Goal: Task Accomplishment & Management: Manage account settings

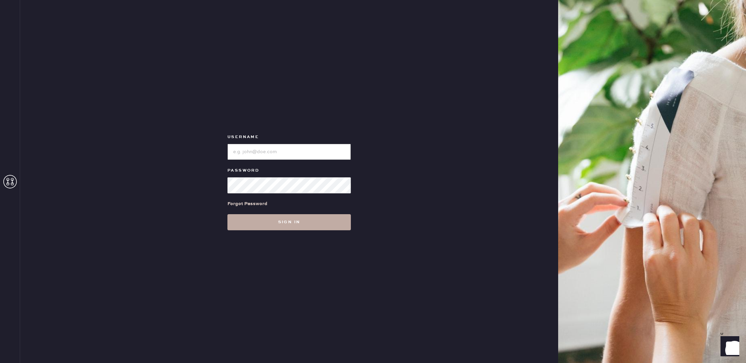
type input "reformationaventuramiami"
click at [292, 224] on button "Sign in" at bounding box center [288, 222] width 123 height 16
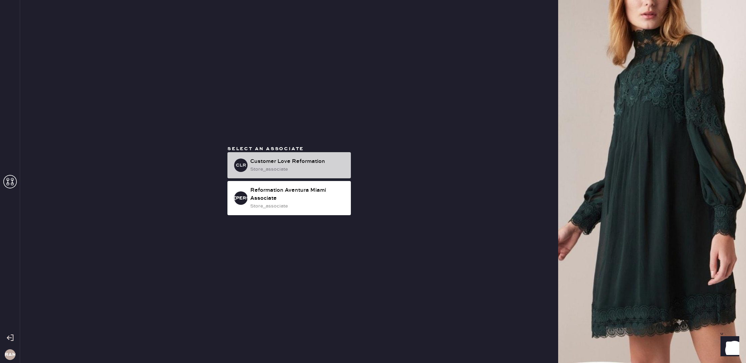
click at [282, 161] on div "Customer Love Reformation" at bounding box center [297, 162] width 95 height 8
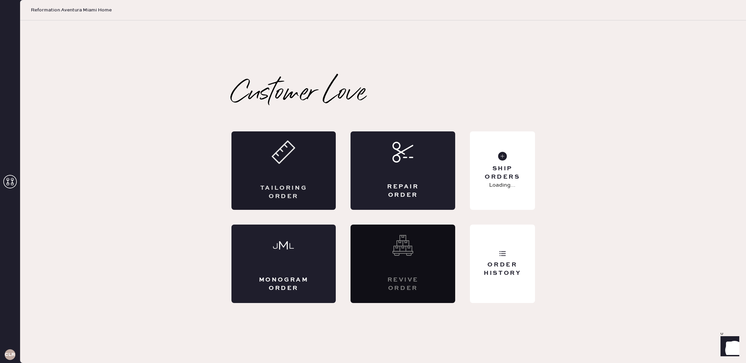
click at [293, 164] on div "Tailoring Order" at bounding box center [283, 171] width 105 height 79
click at [520, 170] on div "Ship Orders" at bounding box center [502, 173] width 54 height 17
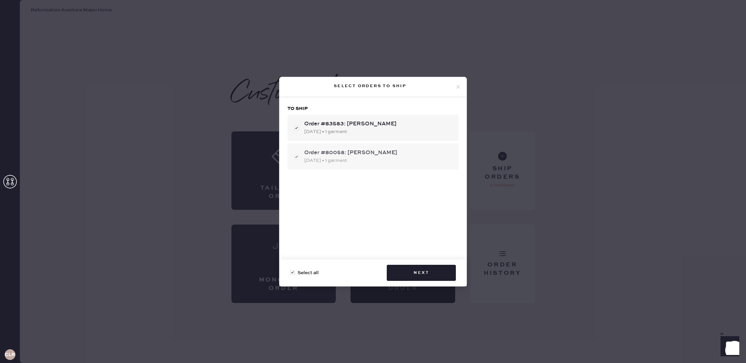
click at [296, 157] on div "Order #80058: Naama Scandarion [DATE] • 1 garment" at bounding box center [373, 157] width 171 height 26
checkbox input "false"
click at [422, 277] on button "Next" at bounding box center [421, 273] width 69 height 16
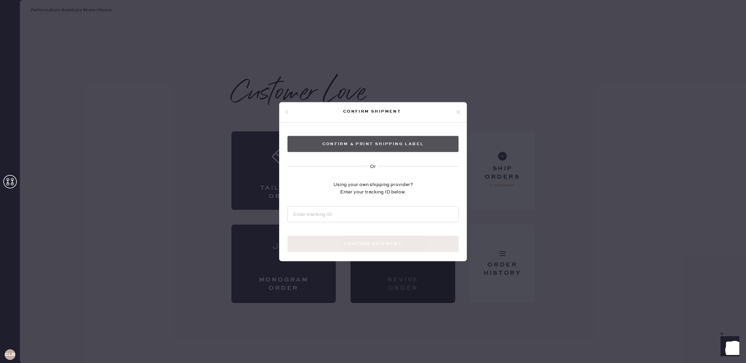
click at [373, 148] on button "Confirm & Print shipping label" at bounding box center [373, 144] width 171 height 16
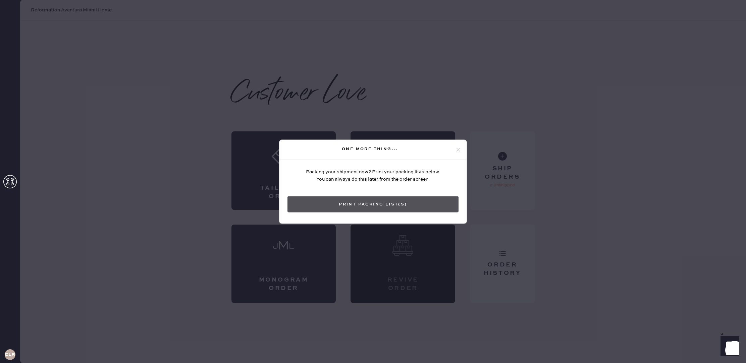
click at [421, 198] on button "Print Packing List(s)" at bounding box center [373, 204] width 171 height 16
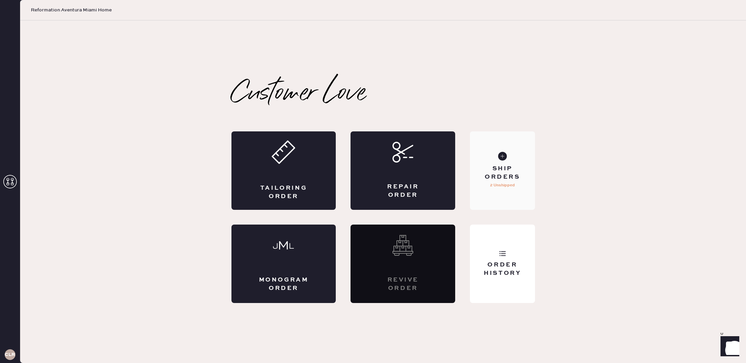
click at [518, 164] on div "Ship Orders 2 Unshipped" at bounding box center [502, 171] width 65 height 79
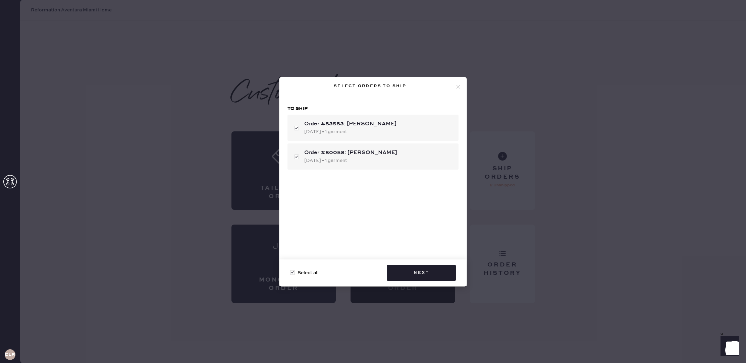
drag, startPoint x: 295, startPoint y: 159, endPoint x: 311, endPoint y: 184, distance: 29.9
click at [295, 159] on div "Order #80058: Naama Scandarion [DATE] • 1 garment" at bounding box center [373, 157] width 171 height 26
checkbox input "false"
click at [406, 265] on button "Next" at bounding box center [421, 273] width 69 height 16
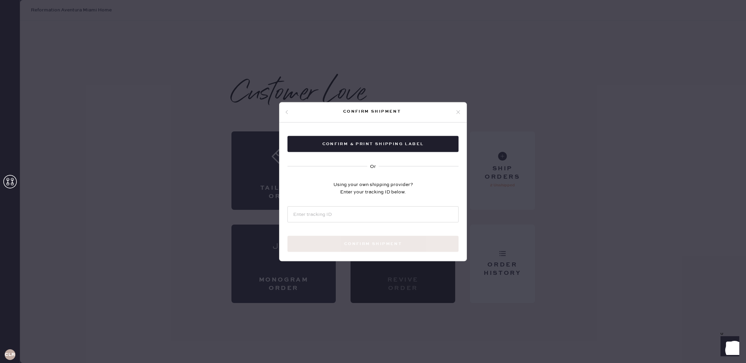
click at [458, 111] on icon at bounding box center [458, 112] width 6 height 6
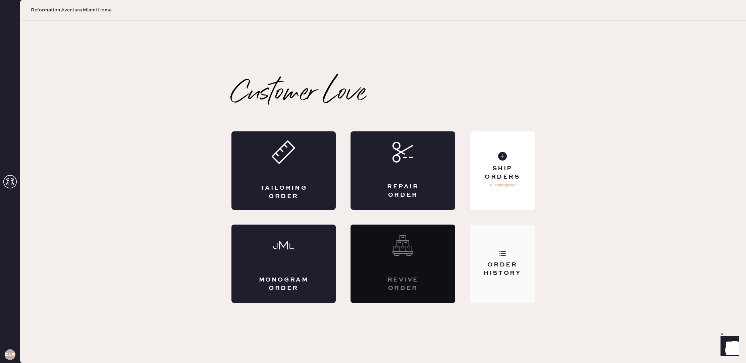
click at [516, 260] on div "Order History" at bounding box center [502, 264] width 65 height 79
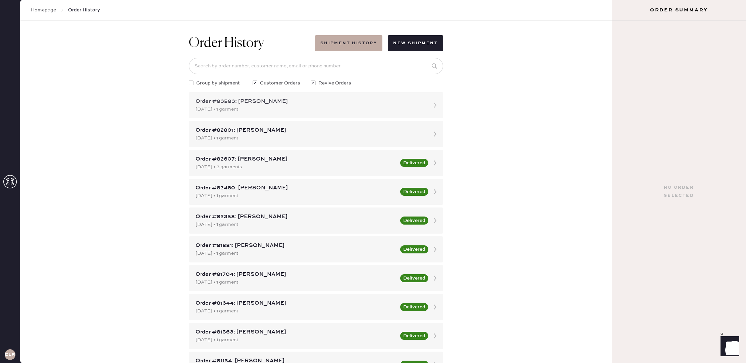
click at [427, 105] on div "Order #83583: [PERSON_NAME] [DATE] • 1 garment" at bounding box center [316, 105] width 254 height 26
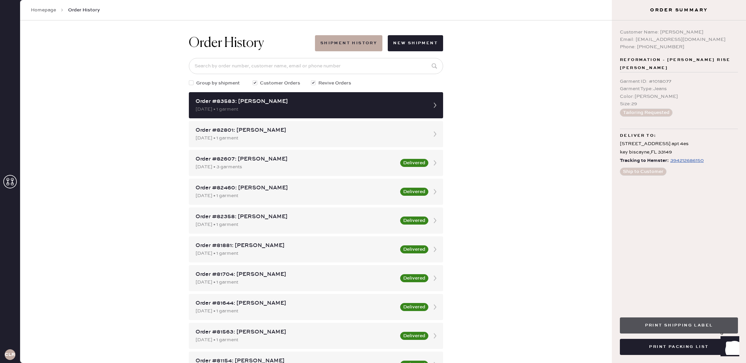
click at [711, 325] on button "Print Shipping Label" at bounding box center [679, 326] width 118 height 16
